Goal: Find specific page/section: Find specific page/section

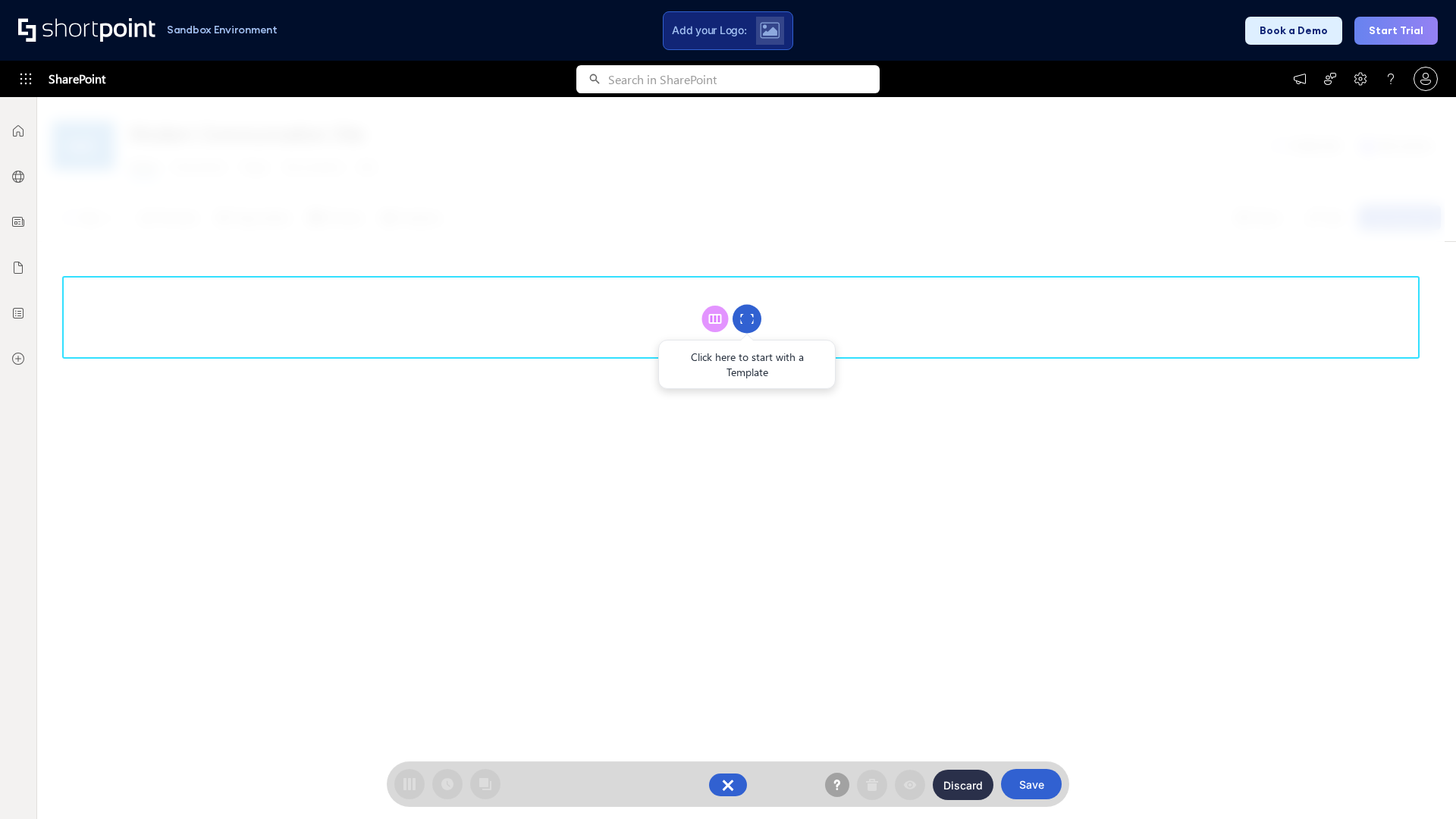
click at [747, 318] on circle at bounding box center [746, 319] width 29 height 29
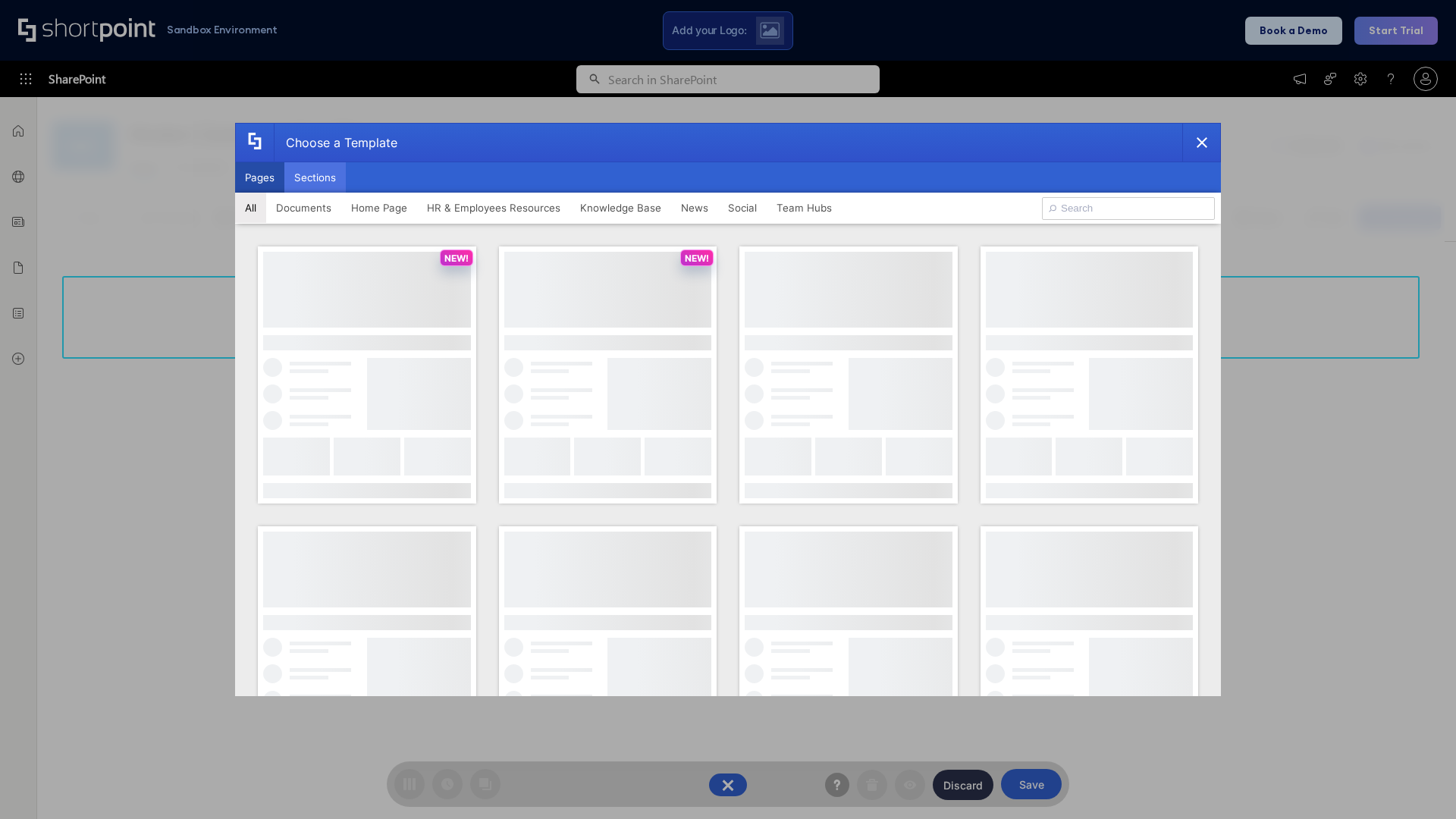
click at [314, 177] on button "Sections" at bounding box center [314, 177] width 62 height 30
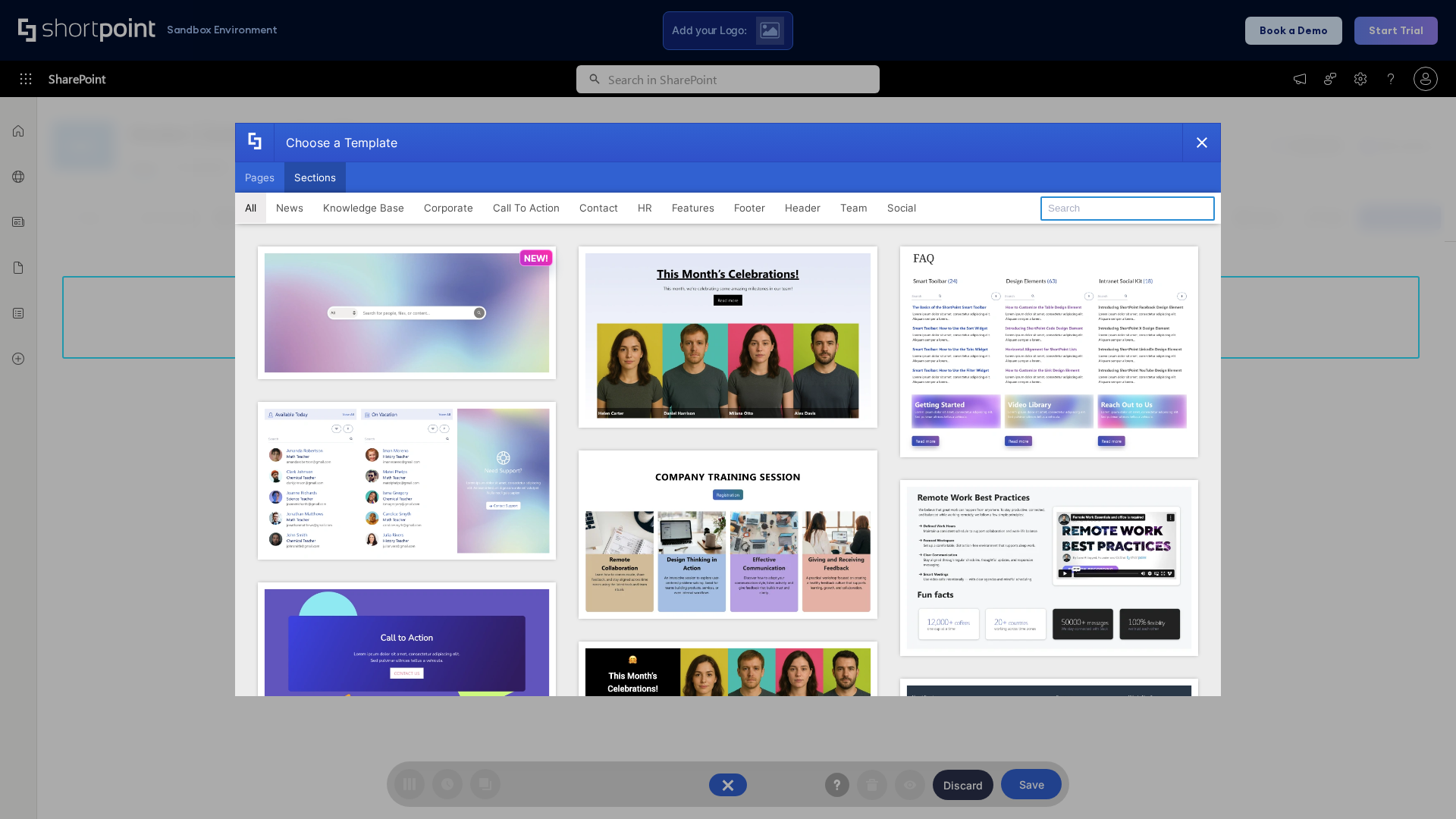
type input "Paralax Cta"
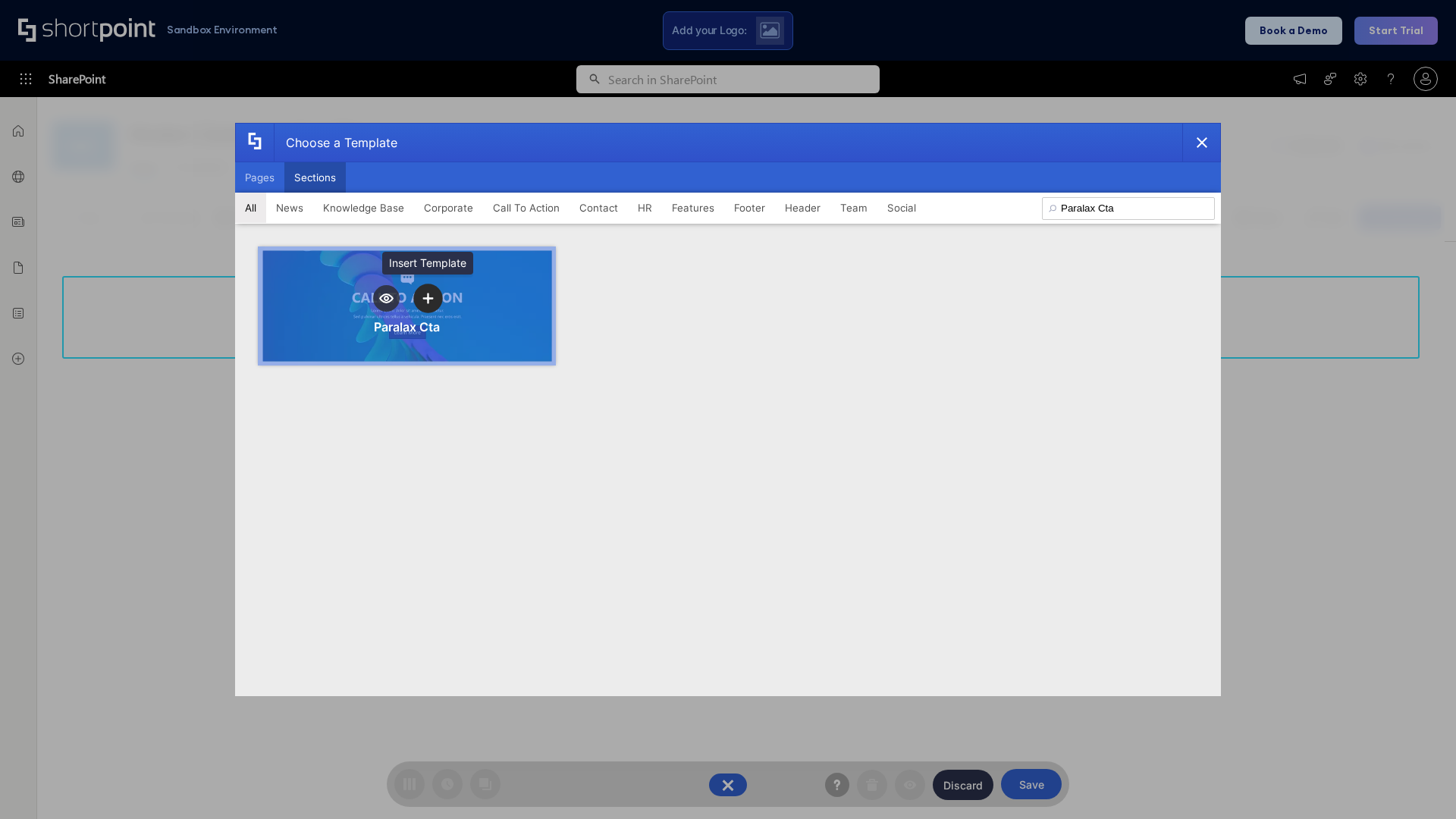
click at [428, 298] on icon "template selector" at bounding box center [428, 298] width 11 height 11
